Goal: Transaction & Acquisition: Purchase product/service

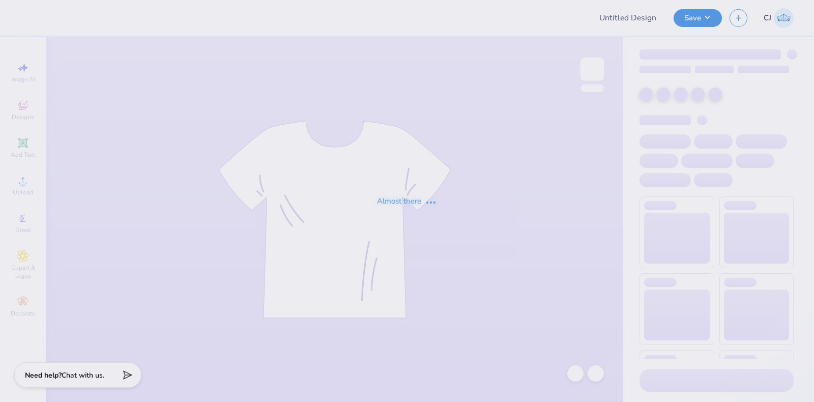
type input "Chi O t-shirts"
type input "25"
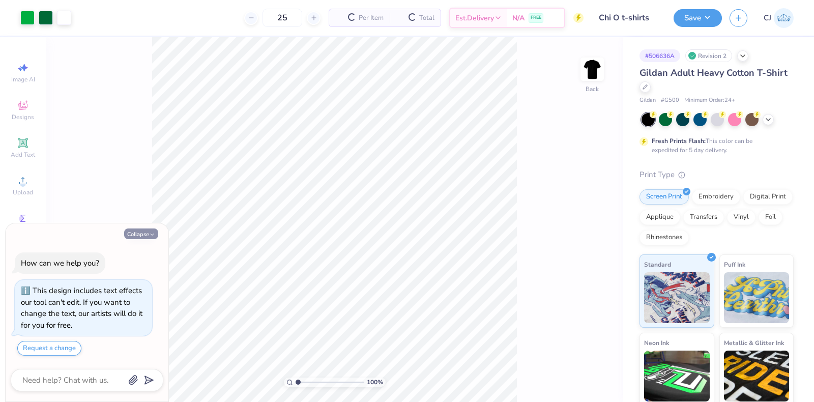
click at [153, 234] on polyline "button" at bounding box center [152, 235] width 3 height 2
type textarea "x"
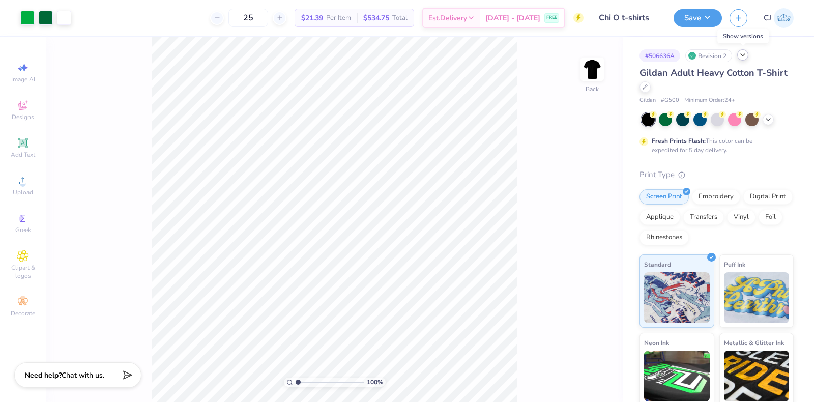
click at [744, 56] on icon at bounding box center [743, 55] width 8 height 8
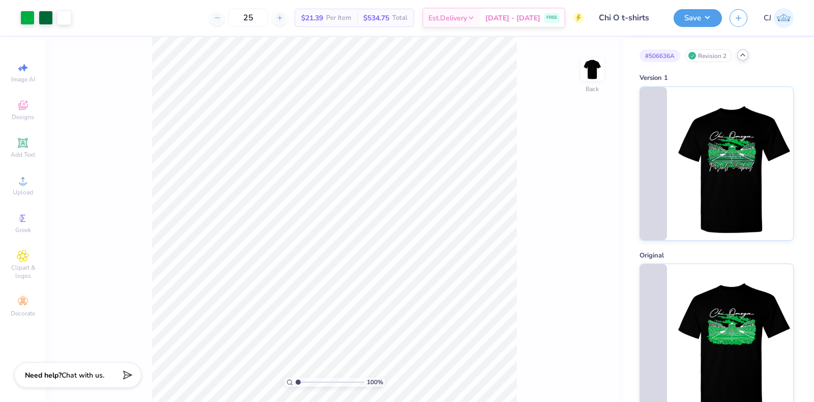
click at [744, 56] on icon at bounding box center [743, 55] width 8 height 8
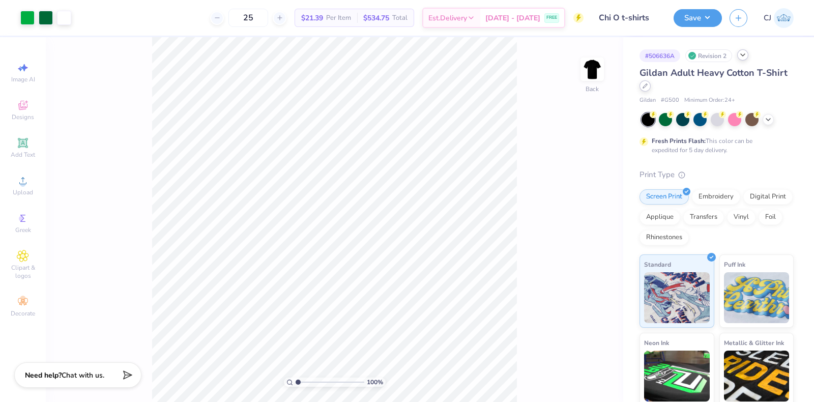
click at [651, 89] on div at bounding box center [645, 85] width 11 height 11
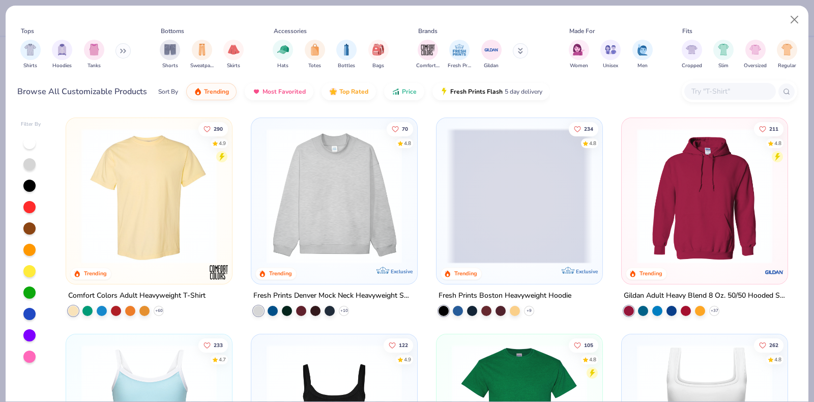
click at [705, 91] on input "text" at bounding box center [730, 92] width 78 height 12
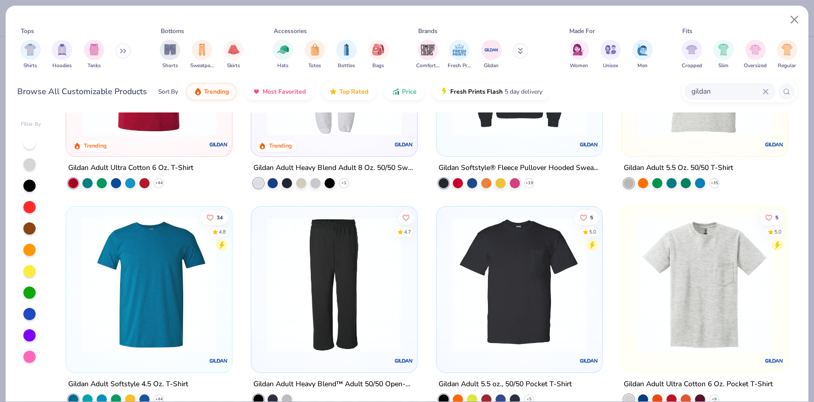
scroll to position [445, 0]
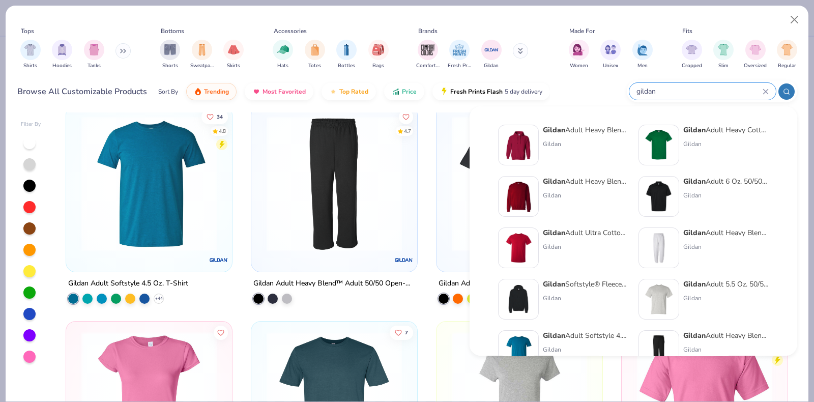
click at [766, 93] on icon at bounding box center [766, 92] width 6 height 6
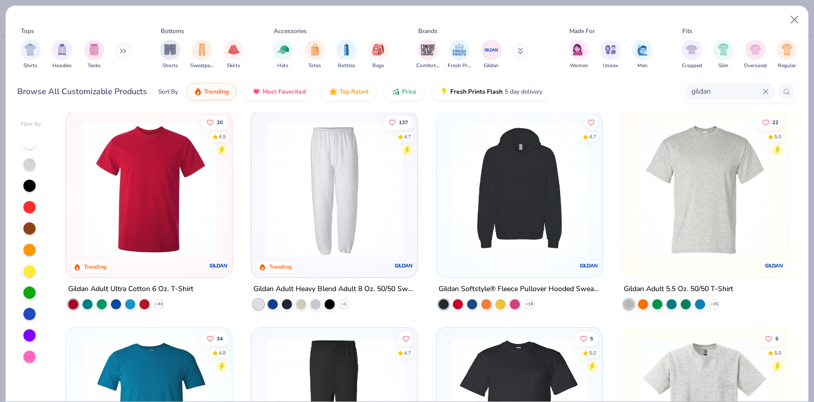
scroll to position [0, 0]
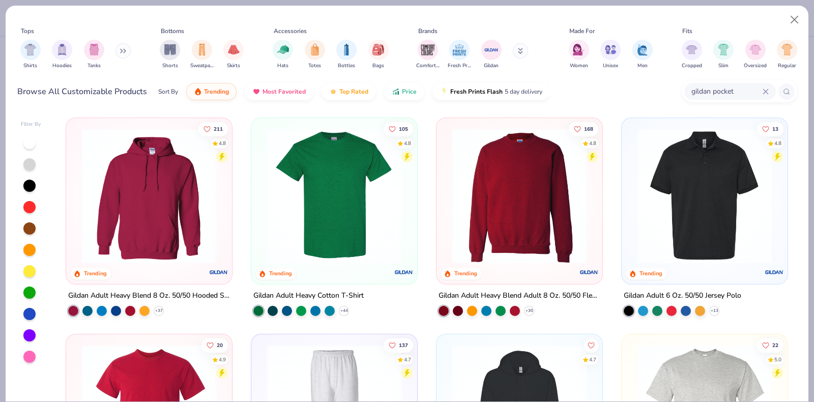
type input "gildan pocket"
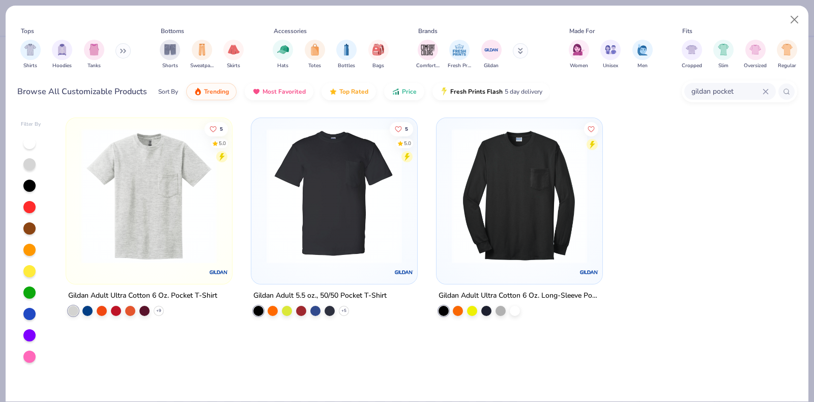
click at [337, 290] on div "Gildan Adult 5.5 oz., 50/50 Pocket T-Shirt" at bounding box center [319, 296] width 133 height 13
